Goal: Find specific page/section: Find specific page/section

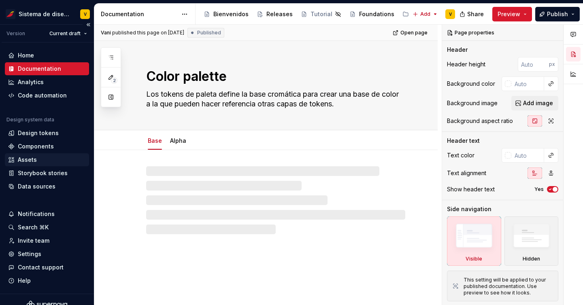
click at [44, 160] on div "Assets" at bounding box center [47, 160] width 78 height 8
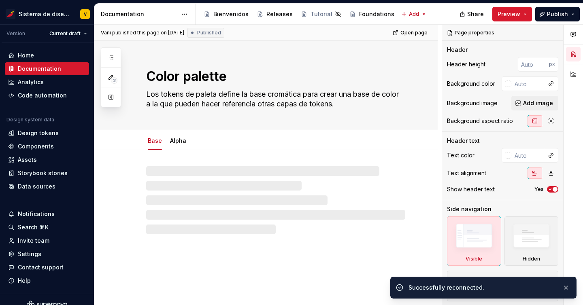
type textarea "*"
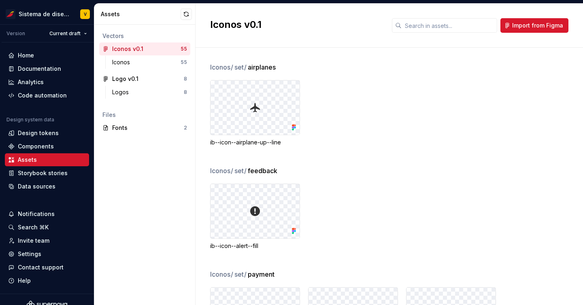
click at [383, 145] on div "ib--icon--airplane-up--line" at bounding box center [396, 113] width 373 height 66
click at [124, 64] on div "Iconos" at bounding box center [122, 62] width 21 height 8
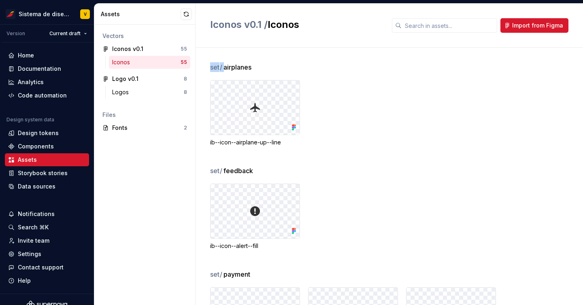
drag, startPoint x: 206, startPoint y: 67, endPoint x: 225, endPoint y: 70, distance: 18.9
click at [225, 70] on div "set / airplanes ib--icon--airplane-up--line set / feedback ib--icon--alert--fil…" at bounding box center [389, 176] width 387 height 257
click at [219, 68] on span "set /" at bounding box center [216, 67] width 13 height 10
click at [211, 66] on span "set /" at bounding box center [216, 67] width 13 height 10
drag, startPoint x: 211, startPoint y: 66, endPoint x: 218, endPoint y: 68, distance: 6.8
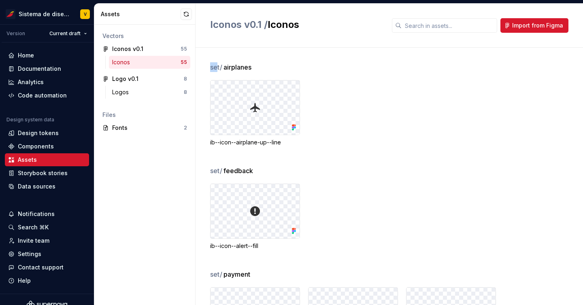
click at [218, 68] on span "set /" at bounding box center [216, 67] width 13 height 10
click at [412, 108] on div "ib--icon--airplane-up--line" at bounding box center [396, 113] width 373 height 66
